Goal: Task Accomplishment & Management: Use online tool/utility

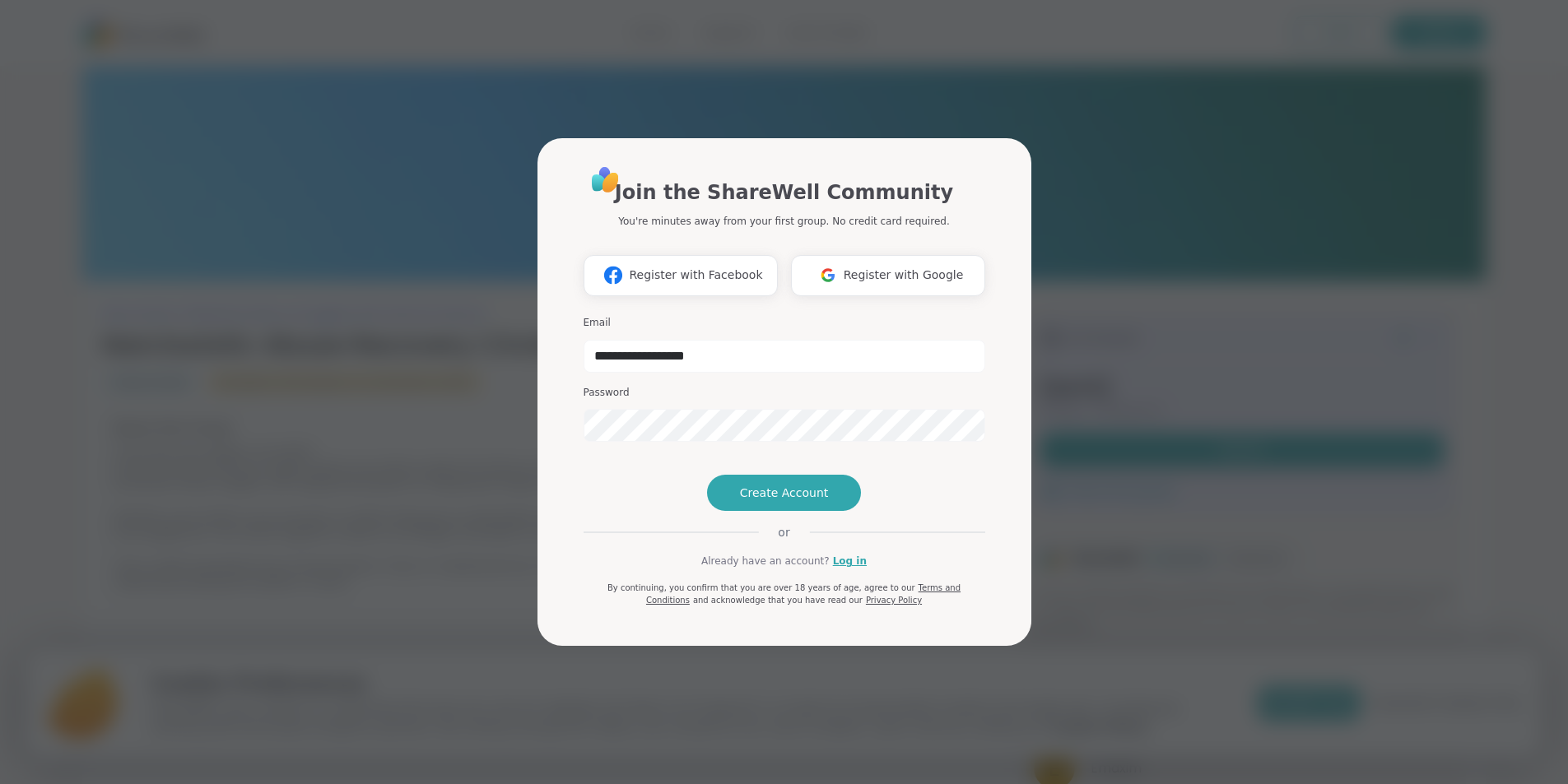
type input "**********"
click at [842, 569] on link "Log in" at bounding box center [849, 561] width 33 height 14
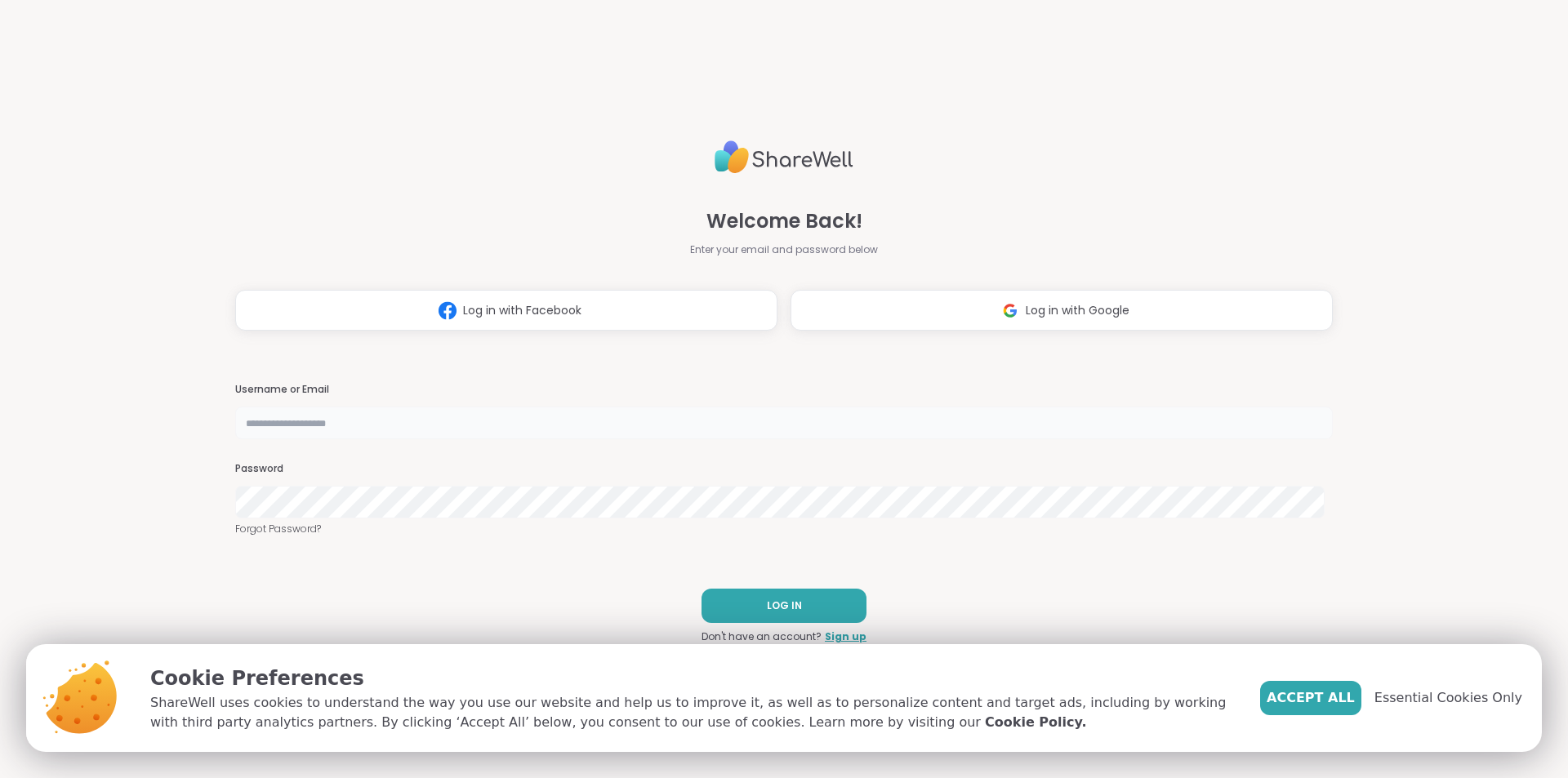
click at [553, 429] on input "text" at bounding box center [783, 423] width 1098 height 32
type input "**********"
click at [775, 604] on span "LOG IN" at bounding box center [784, 606] width 35 height 14
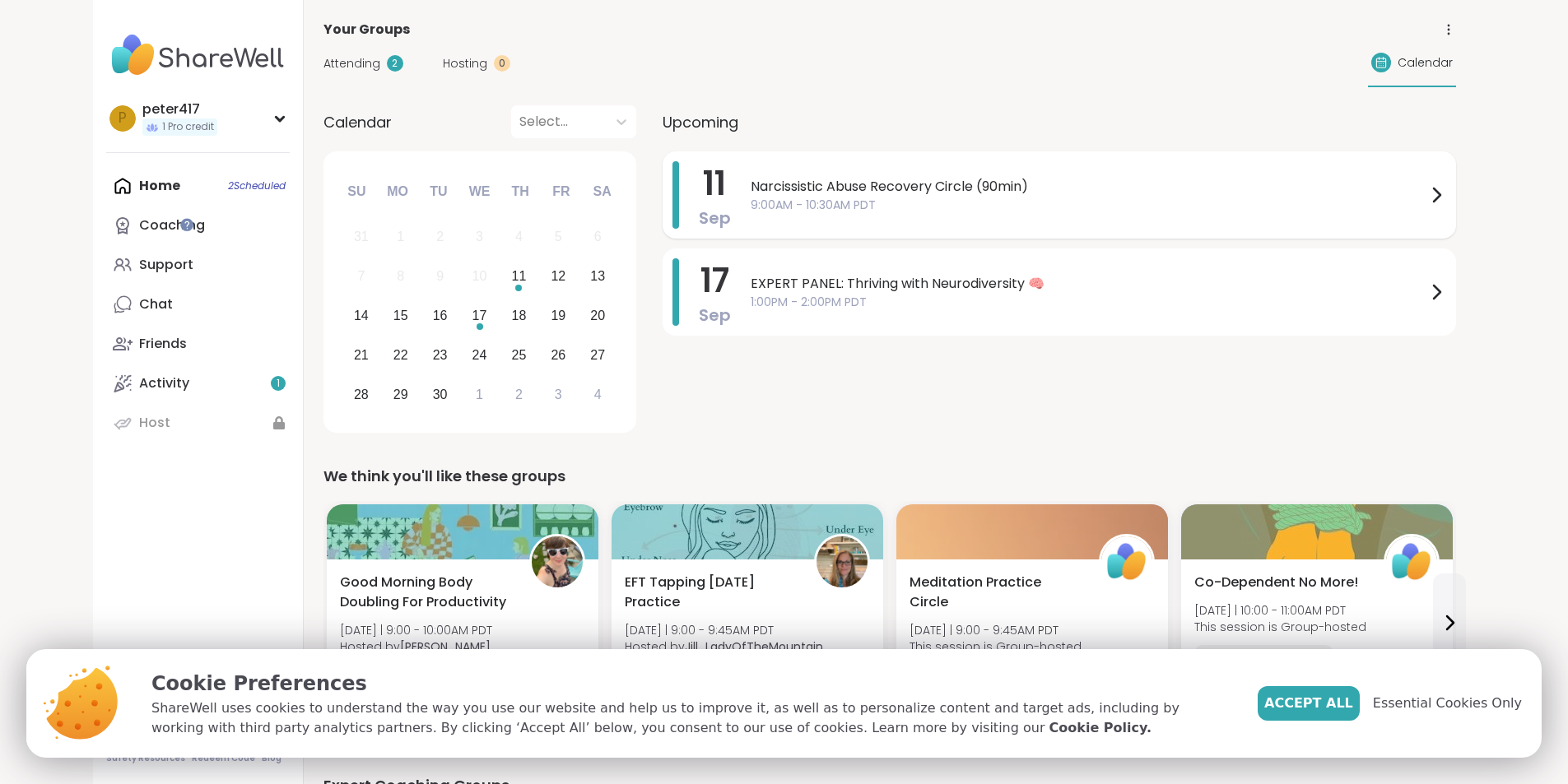
click at [1176, 228] on div "Narcissistic Abuse Recovery Circle (90min) 9:00AM - 10:30AM PDT" at bounding box center [1098, 195] width 695 height 68
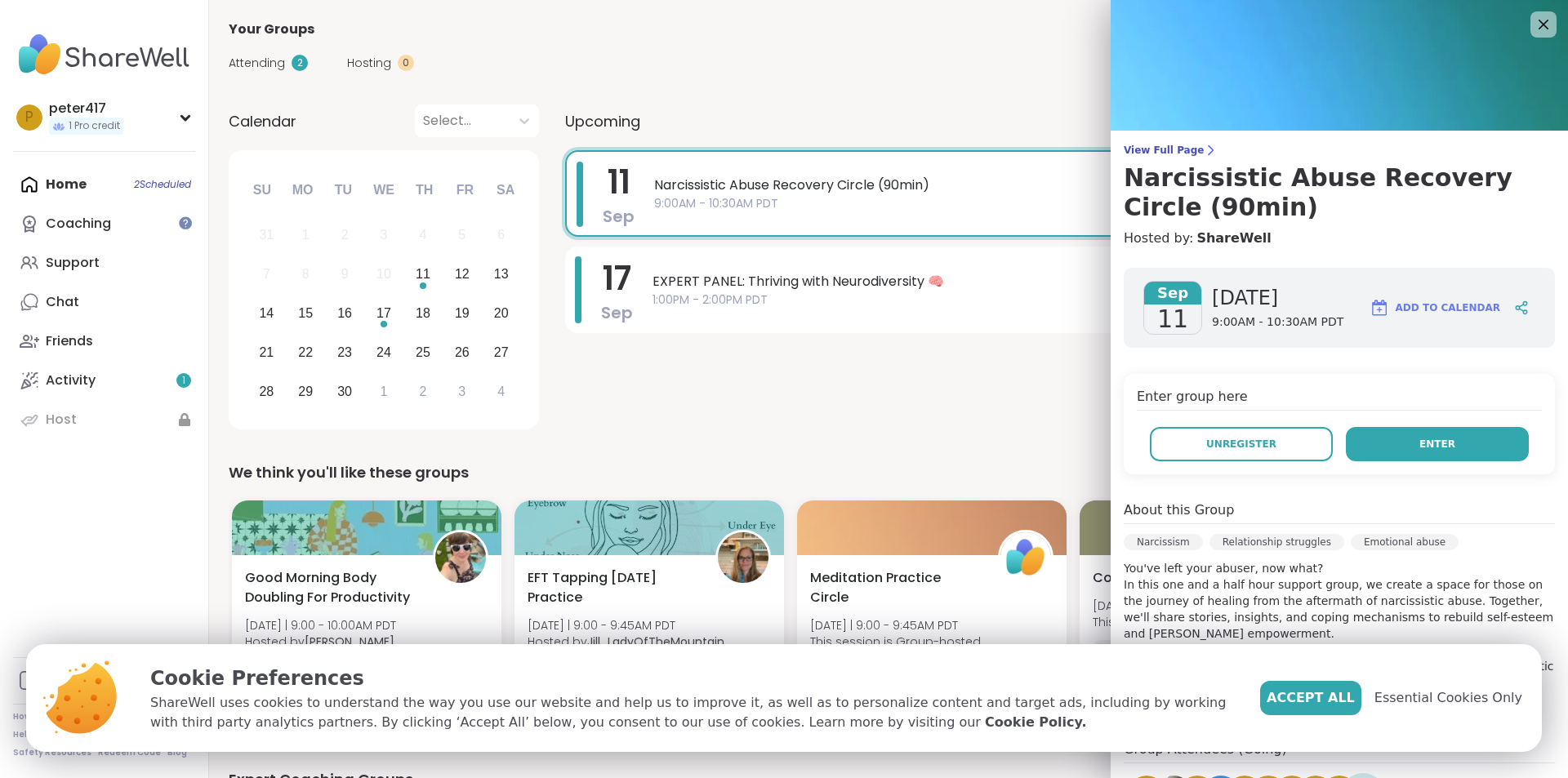
click at [1425, 446] on span "Enter" at bounding box center [1437, 445] width 36 height 14
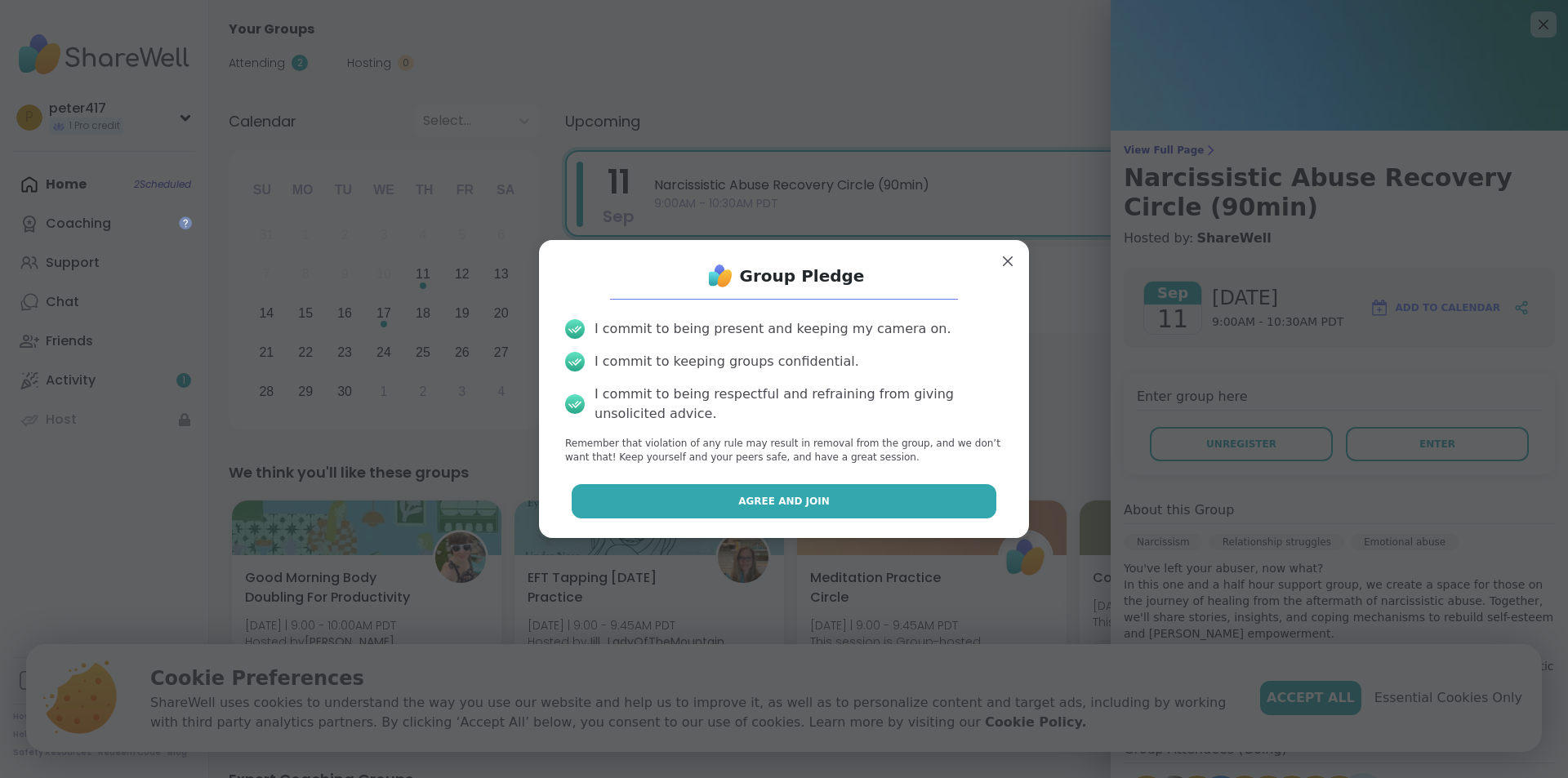
click at [797, 500] on span "Agree and Join" at bounding box center [784, 501] width 91 height 14
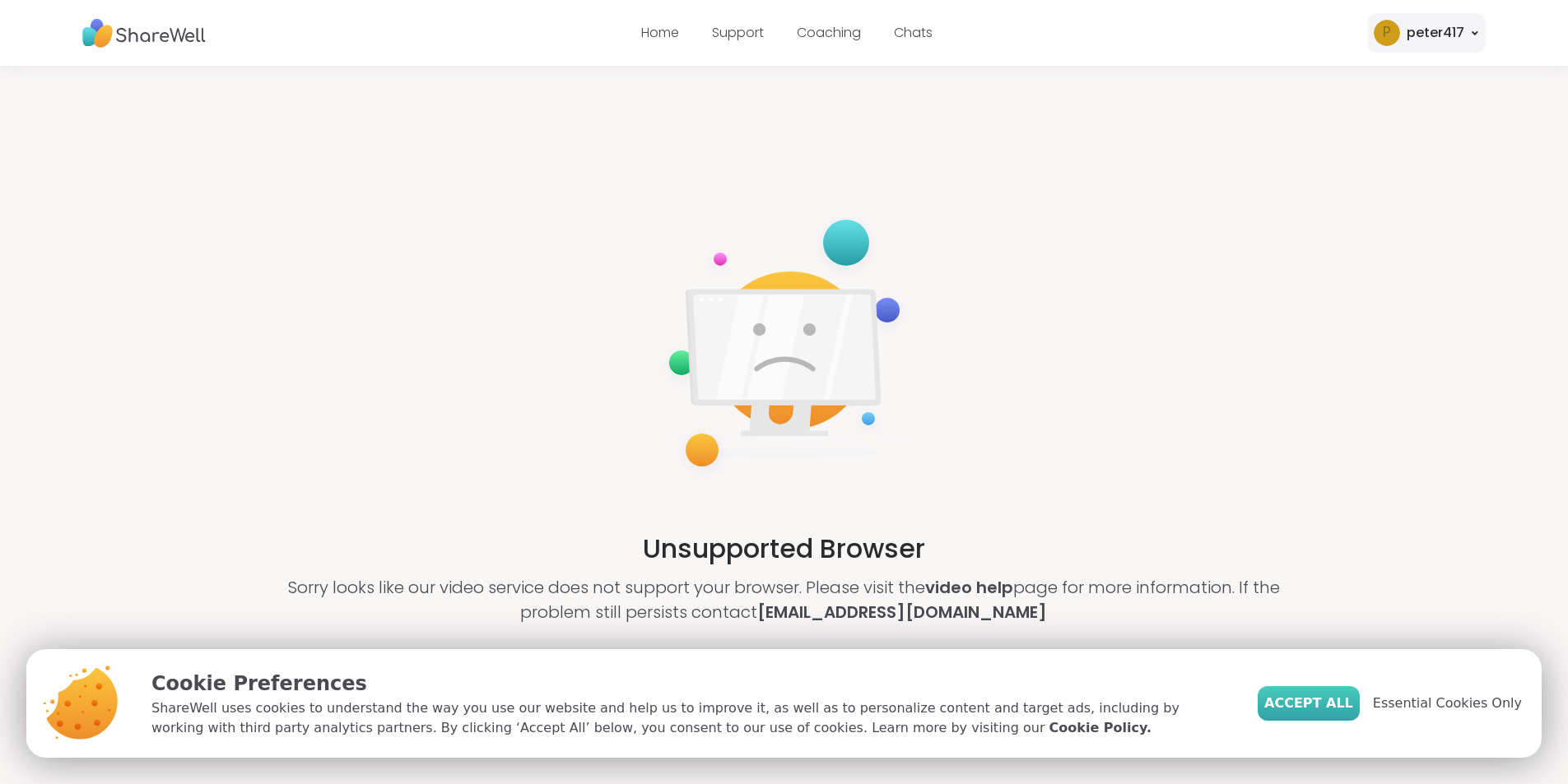
click at [1353, 705] on span "Accept All" at bounding box center [1309, 704] width 89 height 20
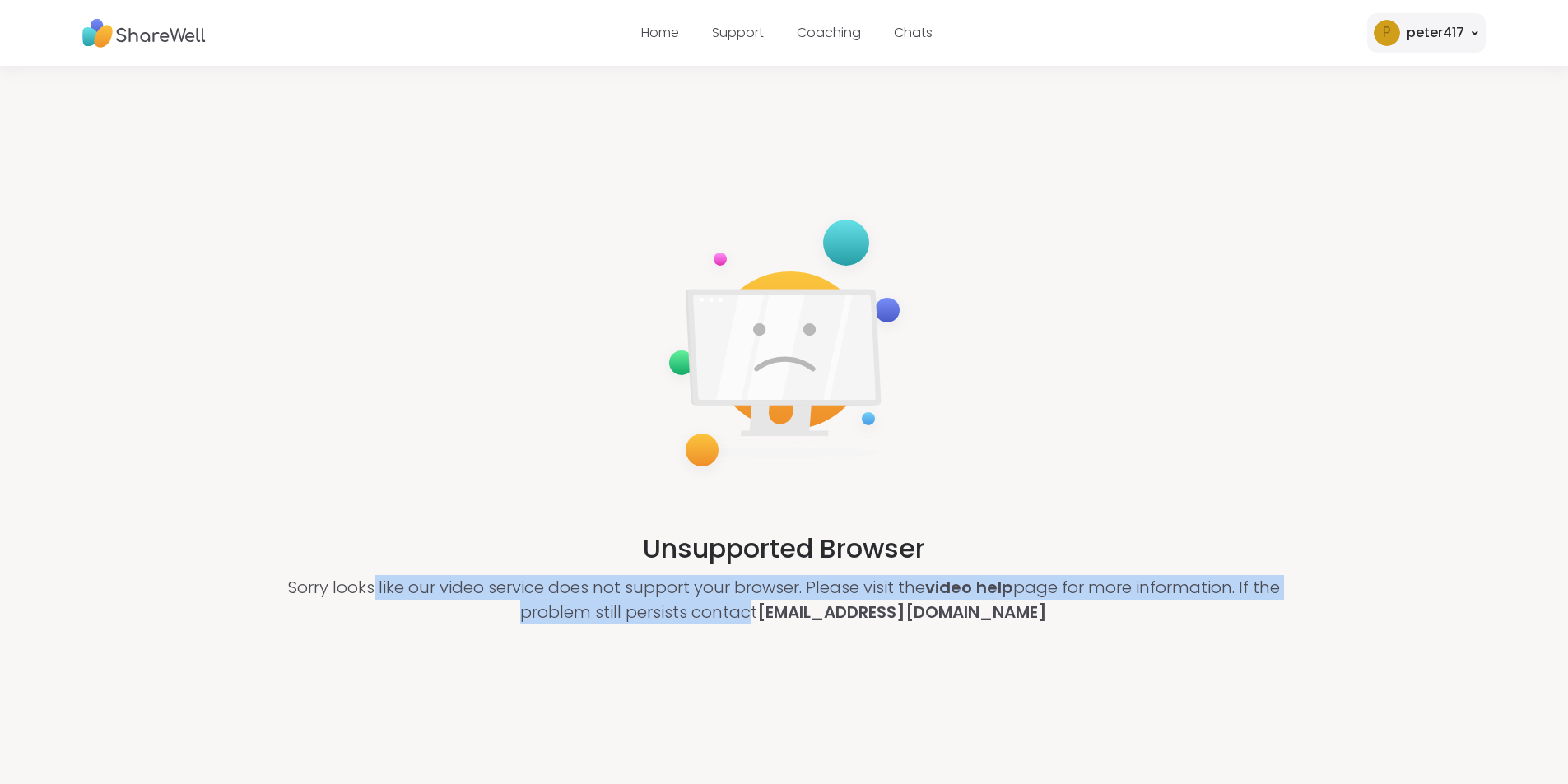
drag, startPoint x: 370, startPoint y: 587, endPoint x: 764, endPoint y: 612, distance: 394.8
click at [764, 612] on p "Sorry looks like our video service does not support your browser. Please visit …" at bounding box center [784, 600] width 1045 height 50
click at [760, 611] on p "Sorry looks like our video service does not support your browser. Please visit …" at bounding box center [784, 600] width 1045 height 50
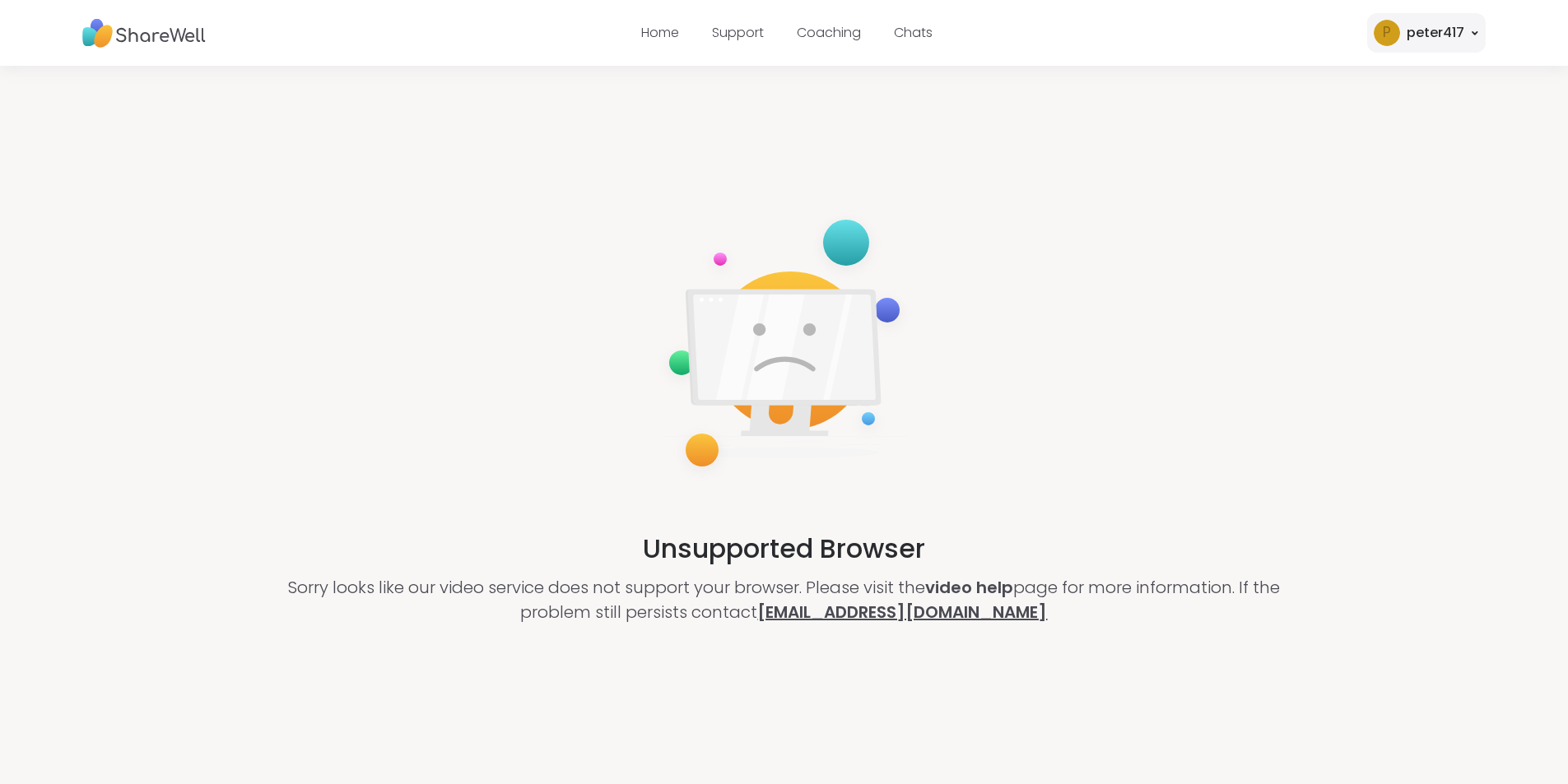
click at [995, 615] on link "[EMAIL_ADDRESS][DOMAIN_NAME]" at bounding box center [901, 612] width 290 height 23
drag, startPoint x: 1052, startPoint y: 613, endPoint x: 783, endPoint y: 622, distance: 269.2
click at [783, 622] on p "Sorry looks like our video service does not support your browser. Please visit …" at bounding box center [784, 600] width 1045 height 50
copy link "[EMAIL_ADDRESS][DOMAIN_NAME]"
click at [1167, 246] on div "Unsupported Browser Sorry looks like our video service does not support your br…" at bounding box center [784, 416] width 1568 height 702
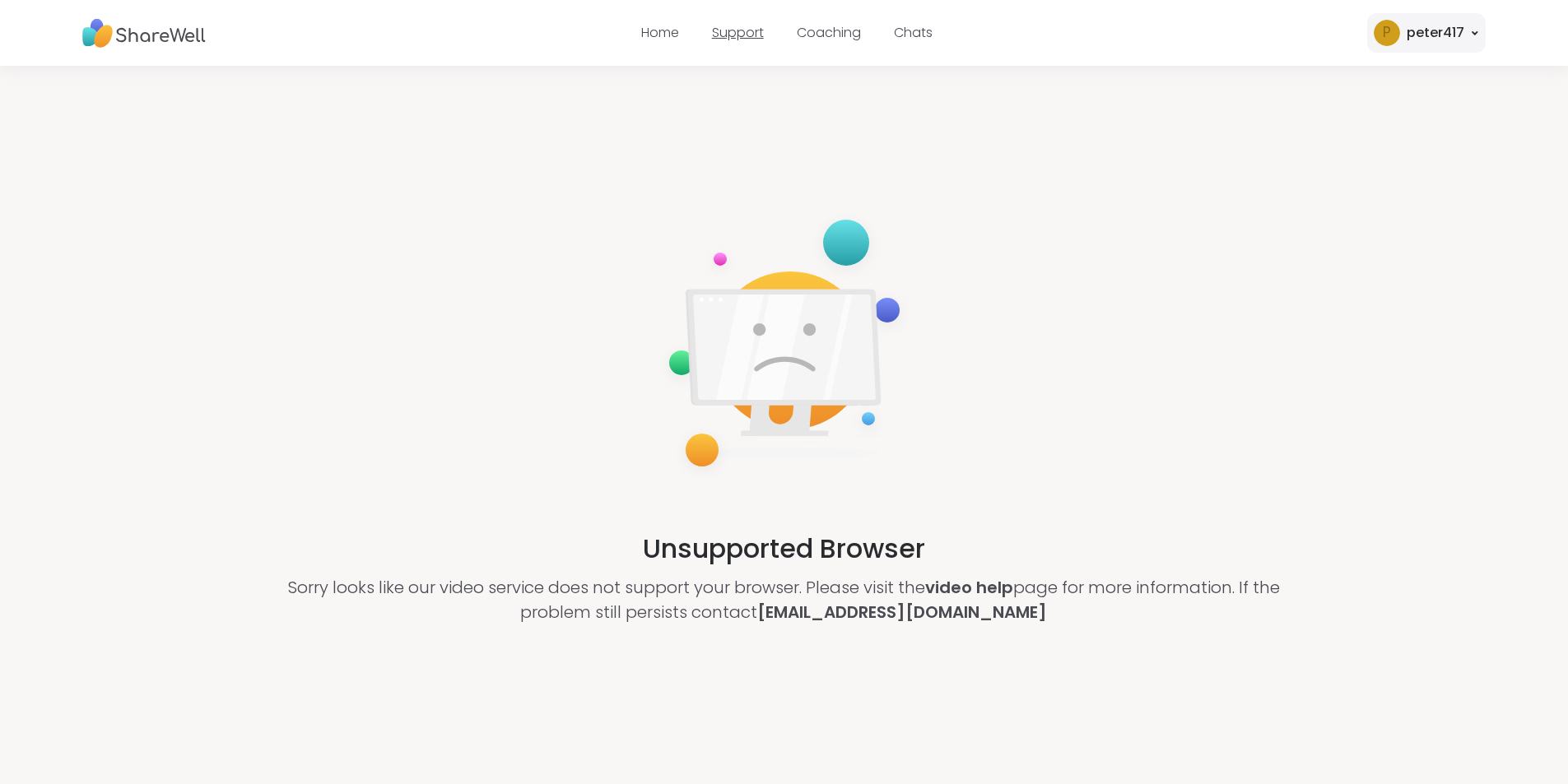
click at [728, 31] on link "Support" at bounding box center [737, 33] width 51 height 19
